Goal: Task Accomplishment & Management: Use online tool/utility

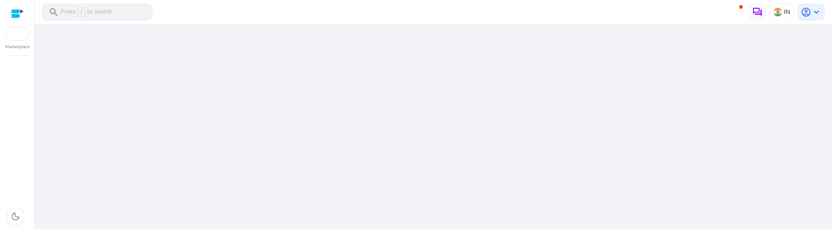
click at [16, 10] on div at bounding box center [17, 14] width 13 height 10
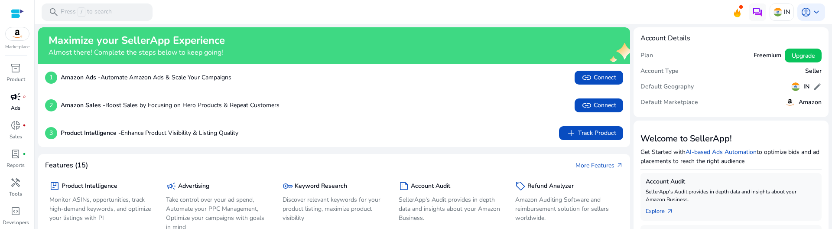
click at [15, 103] on div "campaign fiber_manual_record" at bounding box center [15, 97] width 24 height 14
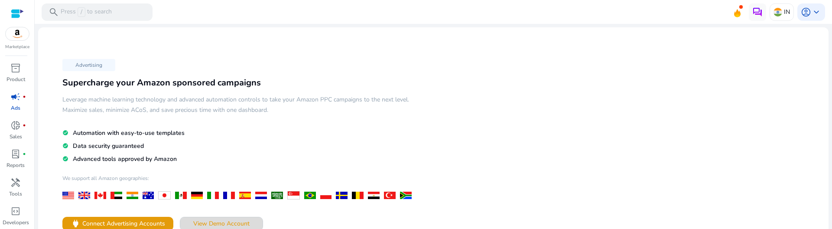
click at [221, 219] on span "View Demo Account" at bounding box center [221, 223] width 56 height 9
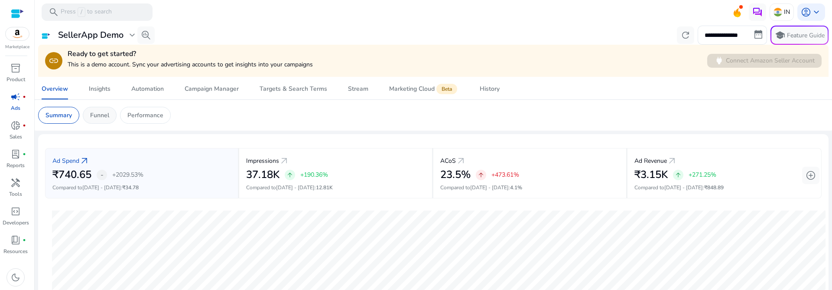
click at [97, 118] on p "Funnel" at bounding box center [99, 115] width 19 height 9
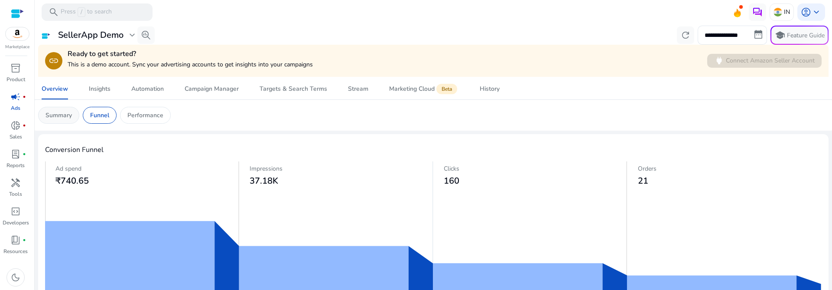
click at [61, 113] on p "Summary" at bounding box center [59, 115] width 26 height 9
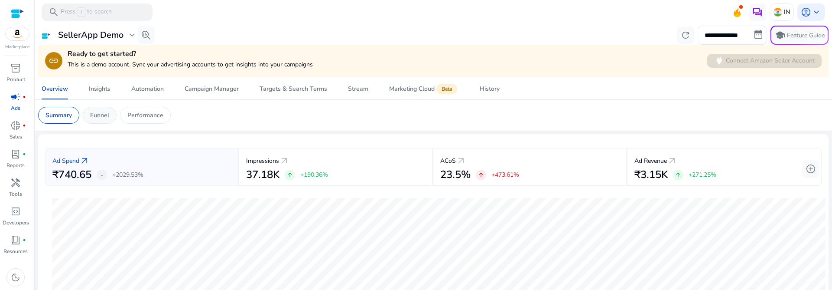
click at [105, 115] on p "Funnel" at bounding box center [99, 115] width 19 height 9
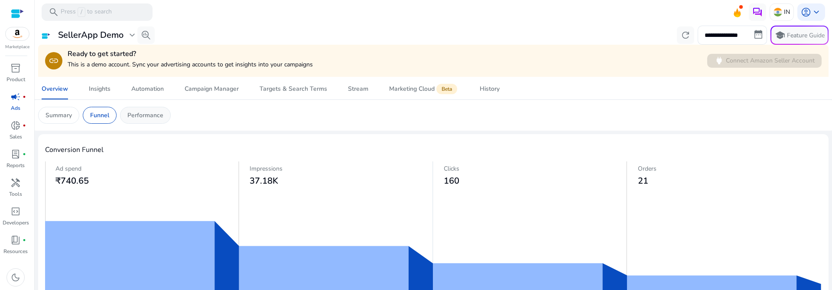
click at [132, 113] on p "Performance" at bounding box center [145, 115] width 36 height 9
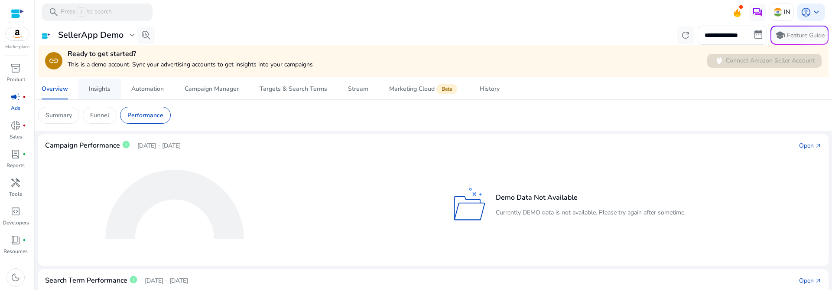
click at [91, 89] on div "Insights" at bounding box center [100, 89] width 22 height 6
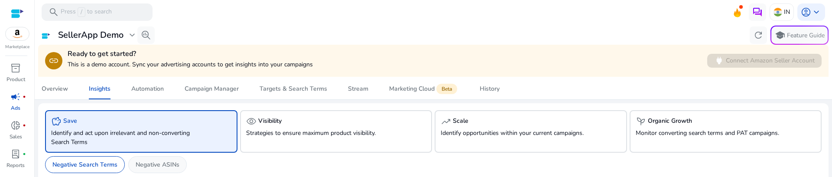
click at [160, 161] on p "Negative ASINs" at bounding box center [158, 164] width 44 height 9
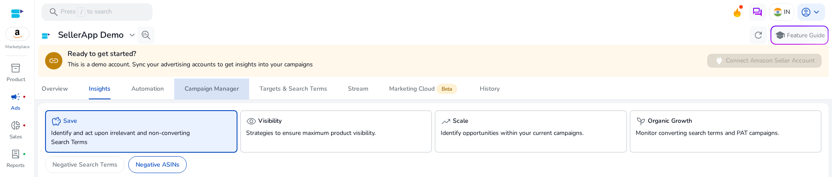
click at [204, 88] on div "Campaign Manager" at bounding box center [212, 89] width 54 height 6
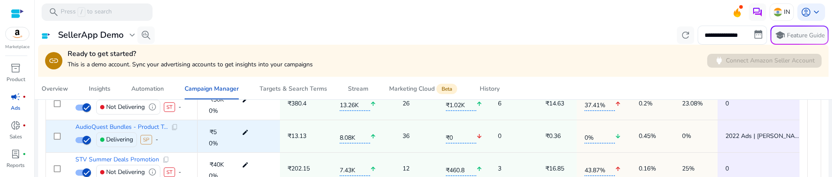
scroll to position [391, 0]
click at [117, 126] on span "AudioQuest Bundles - Product T..." at bounding box center [121, 127] width 92 height 6
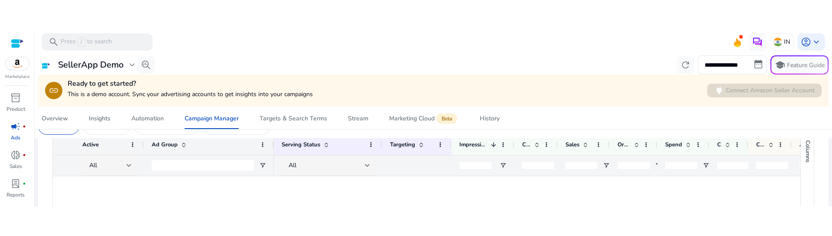
scroll to position [151, 0]
